Goal: Information Seeking & Learning: Check status

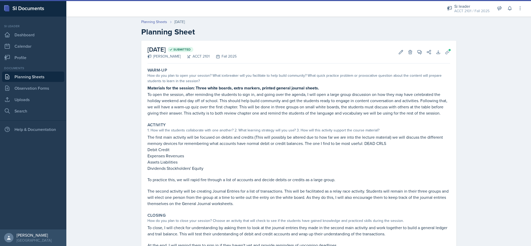
click at [458, 10] on div "ACCT 2101 / Fall 2025" at bounding box center [472, 10] width 35 height 5
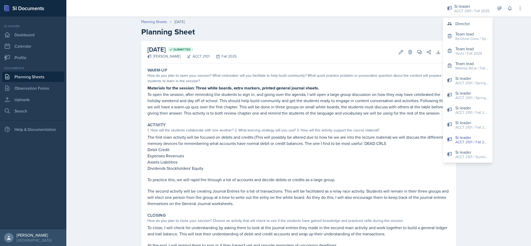
click at [475, 27] on button "Director" at bounding box center [468, 23] width 50 height 10
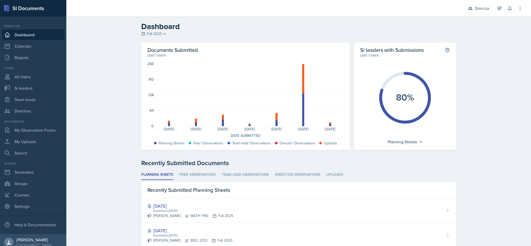
click at [476, 8] on div "Director" at bounding box center [482, 8] width 15 height 6
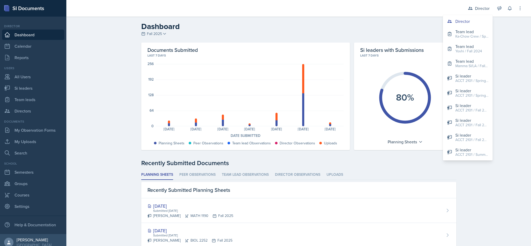
click at [480, 65] on div "Mamma SI/LA / Fall 2025" at bounding box center [472, 65] width 33 height 5
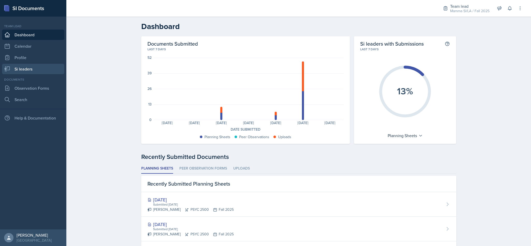
click at [26, 68] on link "Si leaders" at bounding box center [33, 69] width 62 height 10
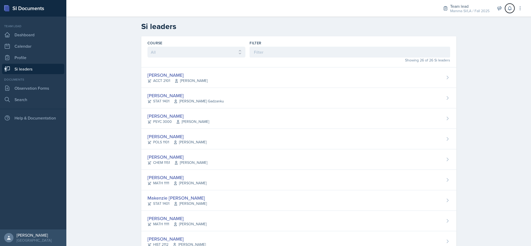
click at [512, 10] on icon at bounding box center [510, 8] width 5 height 5
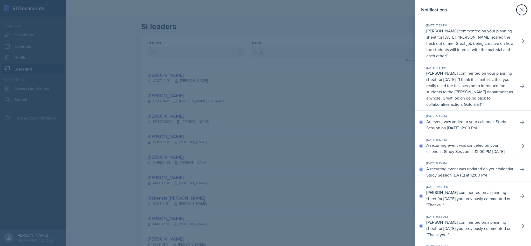
click at [519, 10] on icon at bounding box center [522, 10] width 6 height 6
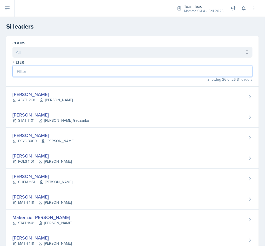
click at [159, 72] on input at bounding box center [132, 71] width 240 height 11
type input "mi"
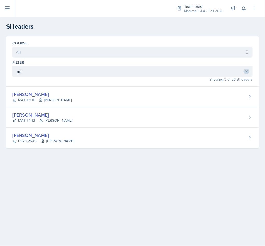
click at [228, 119] on div "[PERSON_NAME] MATH 1113 [PERSON_NAME]" at bounding box center [132, 117] width 252 height 20
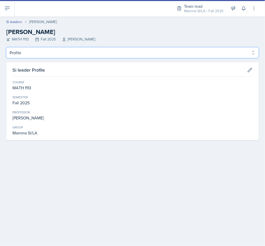
click at [86, 56] on select "Profile Planning Sheets Observation Forms Uploads" at bounding box center [132, 52] width 252 height 11
select select "Planning Sheets"
click at [6, 47] on select "Profile Planning Sheets Observation Forms Uploads" at bounding box center [132, 52] width 252 height 11
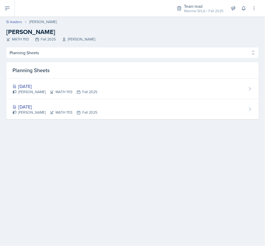
click at [17, 24] on link "Si leaders" at bounding box center [14, 21] width 16 height 5
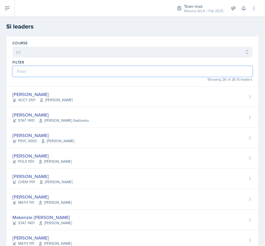
click at [70, 72] on input at bounding box center [132, 71] width 240 height 11
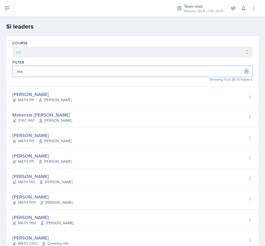
type input "mad"
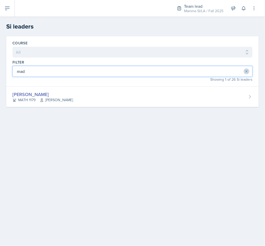
click at [191, 103] on div "[PERSON_NAME] MATH 1179 [PERSON_NAME]" at bounding box center [132, 97] width 252 height 20
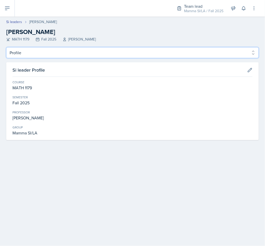
click at [228, 52] on select "Profile Planning Sheets Observation Forms Uploads" at bounding box center [132, 52] width 252 height 11
select select "Observation Forms"
click at [6, 47] on select "Profile Planning Sheets Observation Forms Uploads" at bounding box center [132, 52] width 252 height 11
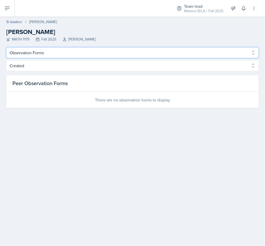
click at [221, 56] on select "Profile Planning Sheets Observation Forms Uploads" at bounding box center [132, 52] width 252 height 11
click at [225, 52] on select "Profile Planning Sheets Observation Forms Uploads" at bounding box center [132, 52] width 252 height 11
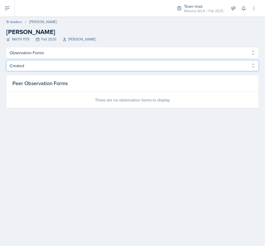
click at [219, 62] on select "Created Observed" at bounding box center [132, 65] width 252 height 11
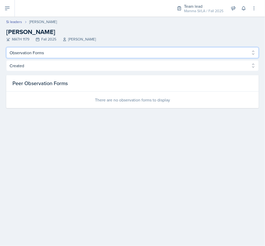
click at [206, 53] on select "Profile Planning Sheets Observation Forms Uploads" at bounding box center [132, 52] width 252 height 11
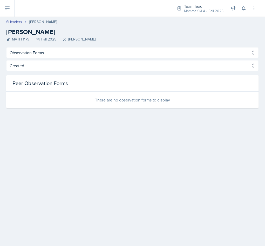
click at [215, 34] on h2 "[PERSON_NAME]" at bounding box center [132, 31] width 252 height 9
click at [19, 23] on link "Si leaders" at bounding box center [14, 21] width 16 height 5
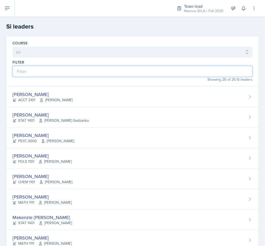
click at [113, 69] on input at bounding box center [132, 71] width 240 height 11
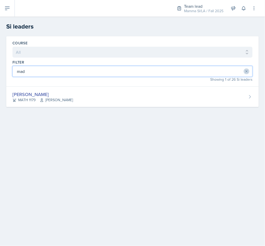
type input "mad"
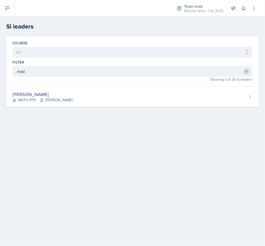
click at [199, 96] on div "[PERSON_NAME] MATH 1179 [PERSON_NAME]" at bounding box center [132, 97] width 252 height 20
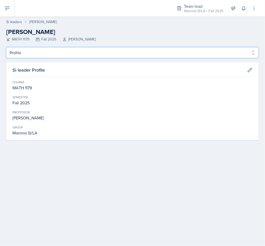
click at [162, 49] on select "Profile Planning Sheets Observation Forms Uploads" at bounding box center [132, 52] width 252 height 11
select select "Planning Sheets"
click at [6, 47] on select "Profile Planning Sheets Observation Forms Uploads" at bounding box center [132, 52] width 252 height 11
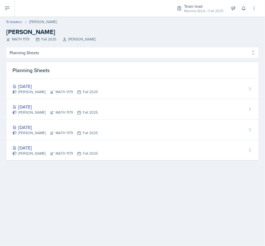
click at [225, 106] on div "[DATE] [PERSON_NAME] MATH 1179 Fall 2025" at bounding box center [132, 109] width 252 height 20
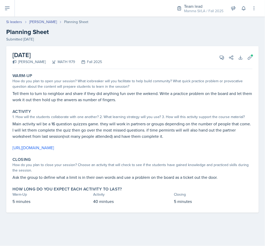
click at [13, 24] on link "Si leaders" at bounding box center [14, 21] width 16 height 5
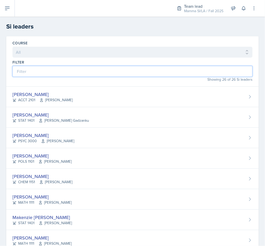
click at [56, 72] on input at bounding box center [132, 71] width 240 height 11
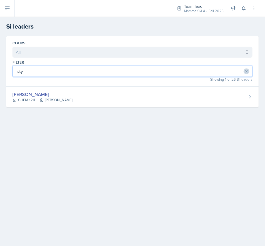
type input "sky"
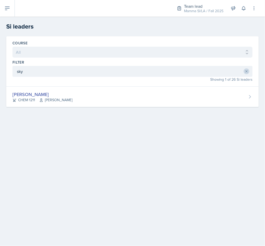
click at [70, 91] on div "[PERSON_NAME] CHEM 1211 [PERSON_NAME]" at bounding box center [132, 97] width 252 height 20
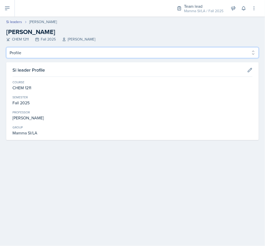
click at [23, 57] on select "Profile Planning Sheets Observation Forms Uploads" at bounding box center [132, 52] width 252 height 11
select select "Planning Sheets"
click at [6, 47] on select "Profile Planning Sheets Observation Forms Uploads" at bounding box center [132, 52] width 252 height 11
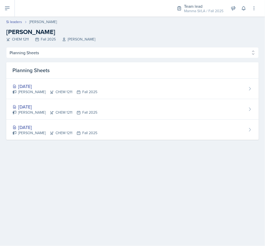
click at [13, 23] on link "Si leaders" at bounding box center [14, 21] width 16 height 5
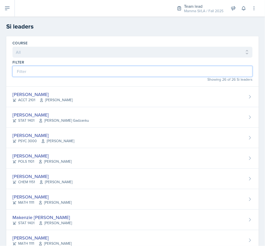
click at [58, 75] on input at bounding box center [132, 71] width 240 height 11
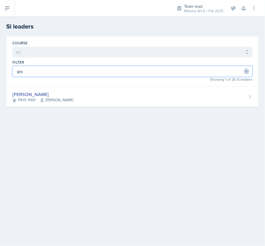
type input "gra"
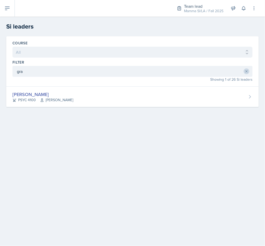
click at [20, 107] on div "[PERSON_NAME] PSYC 4100 [PERSON_NAME] Story" at bounding box center [132, 97] width 252 height 20
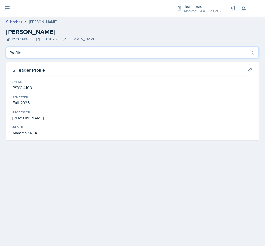
click at [16, 53] on select "Profile Planning Sheets Observation Forms Uploads" at bounding box center [132, 52] width 252 height 11
select select "Planning Sheets"
click at [6, 47] on select "Profile Planning Sheets Observation Forms Uploads" at bounding box center [132, 52] width 252 height 11
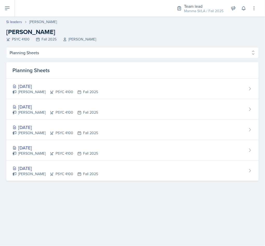
click at [10, 21] on link "Si leaders" at bounding box center [14, 21] width 16 height 5
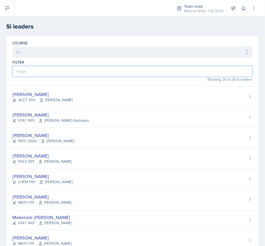
click at [36, 74] on input at bounding box center [132, 71] width 240 height 11
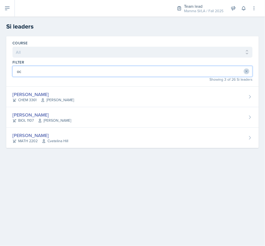
type input "oc"
click at [23, 98] on div "CHEM 3361 [PERSON_NAME]" at bounding box center [42, 99] width 61 height 5
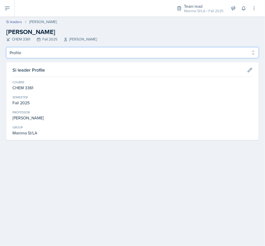
click at [26, 55] on select "Profile Planning Sheets Observation Forms Uploads" at bounding box center [132, 52] width 252 height 11
select select "Planning Sheets"
click at [6, 47] on select "Profile Planning Sheets Observation Forms Uploads" at bounding box center [132, 52] width 252 height 11
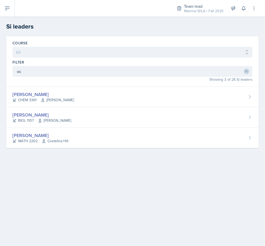
click at [24, 114] on div "[PERSON_NAME]" at bounding box center [41, 114] width 59 height 7
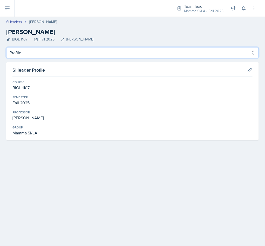
click at [37, 50] on select "Profile Planning Sheets Observation Forms Uploads" at bounding box center [132, 52] width 252 height 11
select select "Planning Sheets"
click at [6, 47] on select "Profile Planning Sheets Observation Forms Uploads" at bounding box center [132, 52] width 252 height 11
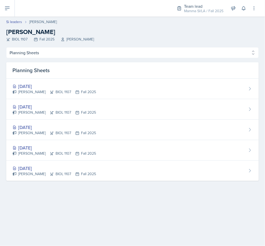
click at [15, 24] on link "Si leaders" at bounding box center [14, 21] width 16 height 5
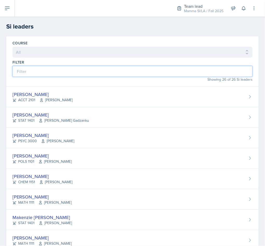
click at [33, 74] on input at bounding box center [132, 71] width 240 height 11
type input "gv"
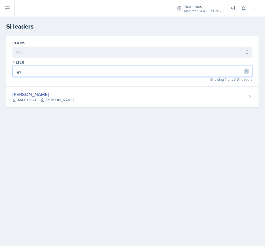
click at [19, 97] on div "[PERSON_NAME]" at bounding box center [42, 94] width 61 height 7
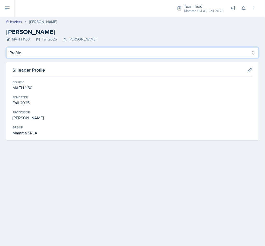
click at [24, 54] on select "Profile Planning Sheets Observation Forms Uploads" at bounding box center [132, 52] width 252 height 11
select select "Planning Sheets"
click at [6, 47] on select "Profile Planning Sheets Observation Forms Uploads" at bounding box center [132, 52] width 252 height 11
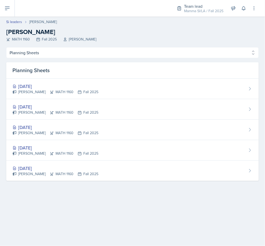
click at [19, 112] on div "[PERSON_NAME] MATH 1160 Fall 2025" at bounding box center [55, 112] width 86 height 5
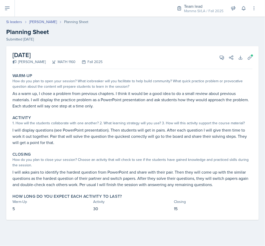
click at [17, 22] on link "Si leaders" at bounding box center [14, 21] width 16 height 5
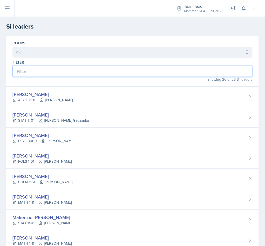
click at [41, 74] on input at bounding box center [132, 71] width 240 height 11
type input "gi"
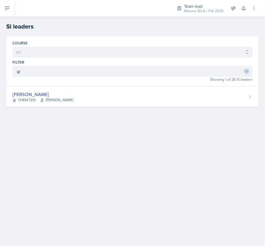
click at [26, 94] on div "[PERSON_NAME]" at bounding box center [42, 94] width 61 height 7
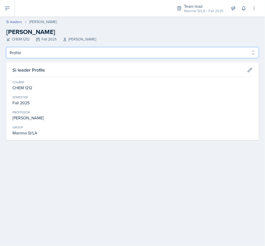
click at [19, 55] on select "Profile Planning Sheets Observation Forms Uploads" at bounding box center [132, 52] width 252 height 11
select select "Planning Sheets"
click at [6, 47] on select "Profile Planning Sheets Observation Forms Uploads" at bounding box center [132, 52] width 252 height 11
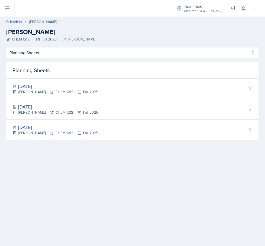
click at [218, 87] on div "[DATE] [PERSON_NAME] CHEM 1212 Fall 2025" at bounding box center [132, 89] width 252 height 20
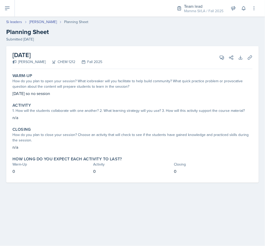
click at [30, 22] on link "[PERSON_NAME]" at bounding box center [42, 21] width 27 height 5
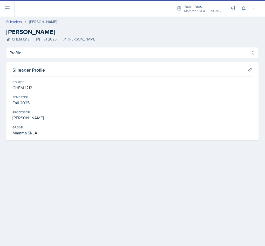
click at [11, 22] on link "Si leaders" at bounding box center [14, 21] width 16 height 5
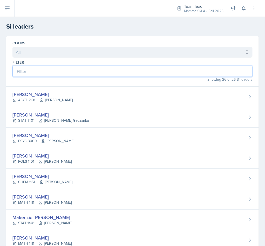
click at [40, 74] on input at bounding box center [132, 71] width 240 height 11
type input "CHA"
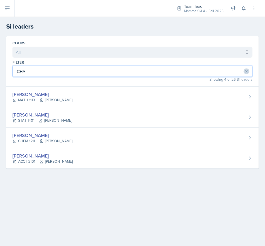
click at [22, 114] on div "[PERSON_NAME]" at bounding box center [41, 114] width 59 height 7
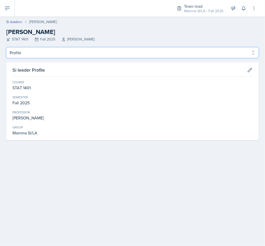
click at [35, 48] on select "Profile Planning Sheets Observation Forms Uploads" at bounding box center [132, 52] width 252 height 11
select select "Planning Sheets"
click at [6, 47] on select "Profile Planning Sheets Observation Forms Uploads" at bounding box center [132, 52] width 252 height 11
